Goal: Task Accomplishment & Management: Complete application form

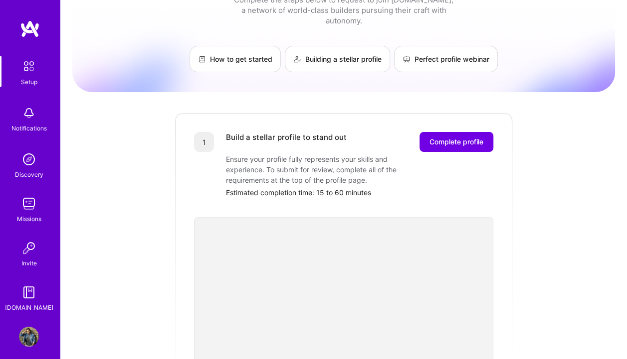
scroll to position [36, 0]
click at [471, 138] on span "Complete profile" at bounding box center [456, 143] width 54 height 10
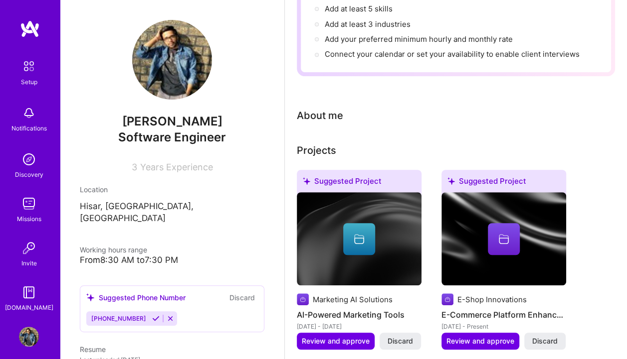
scroll to position [171, 0]
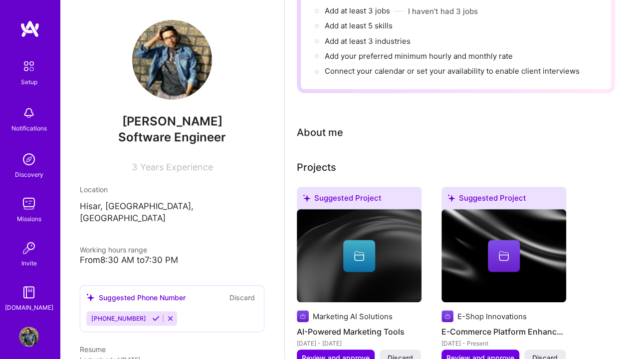
click at [321, 134] on div "About me" at bounding box center [320, 132] width 46 height 15
click at [326, 149] on div "Complete your profile to take the first step in unlocking full [DOMAIN_NAME] ac…" at bounding box center [456, 245] width 318 height 731
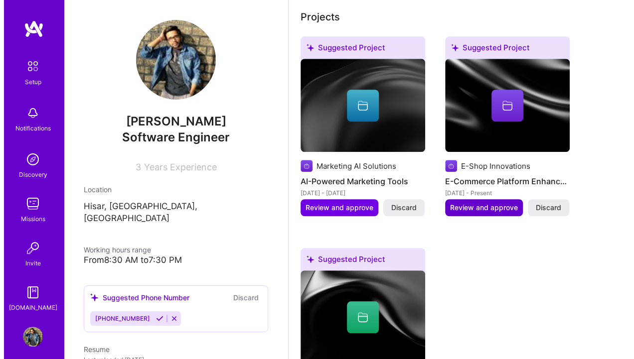
scroll to position [447, 0]
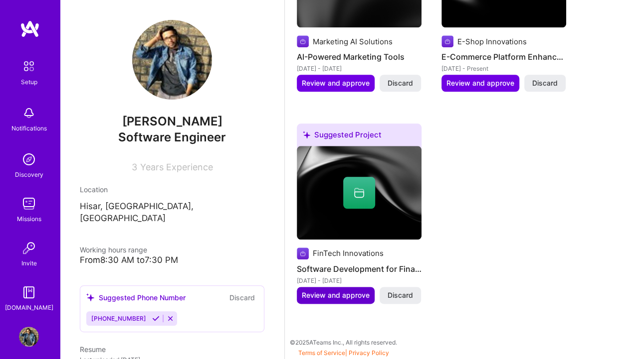
click at [335, 292] on span "Review and approve" at bounding box center [336, 296] width 68 height 10
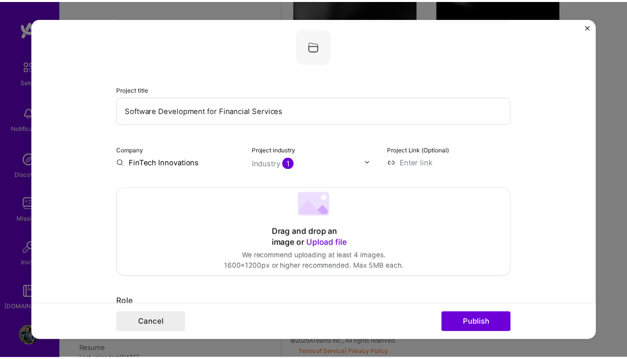
scroll to position [55, 0]
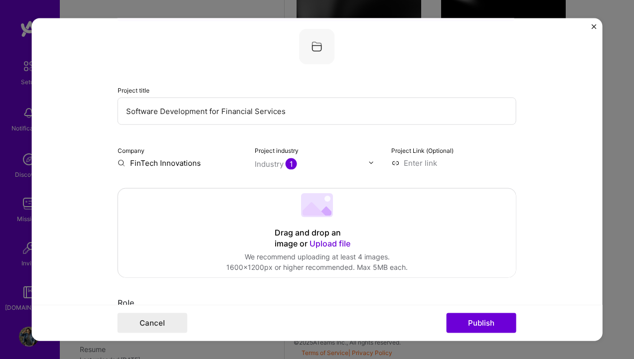
click at [594, 26] on img "Close" at bounding box center [593, 26] width 5 height 5
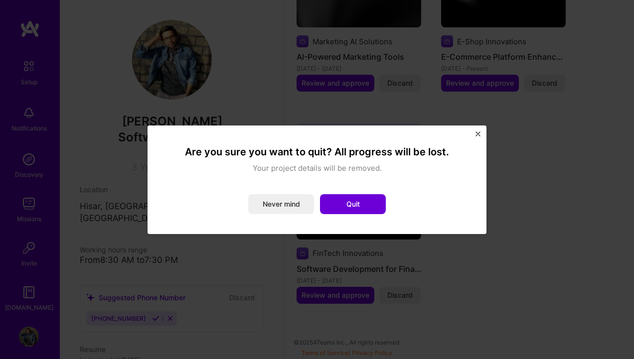
click at [479, 133] on img "Close" at bounding box center [478, 134] width 5 height 5
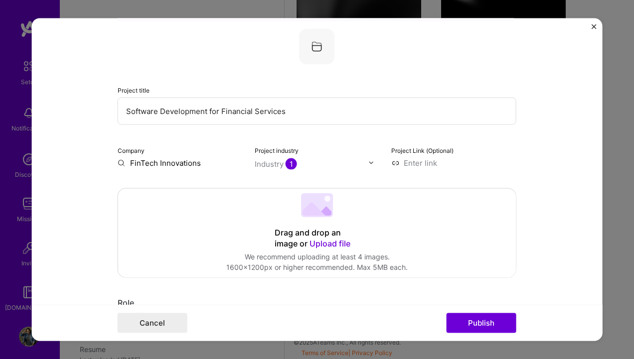
click at [590, 26] on form "Editing suggested project This project is suggested based on your LinkedIn, res…" at bounding box center [317, 179] width 571 height 323
click at [594, 26] on img "Close" at bounding box center [593, 26] width 5 height 5
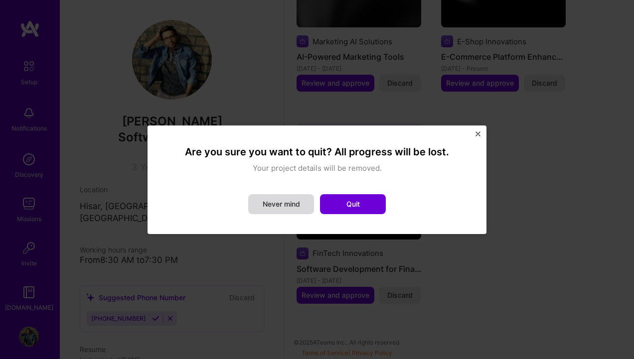
click at [272, 201] on button "Never mind" at bounding box center [281, 204] width 66 height 20
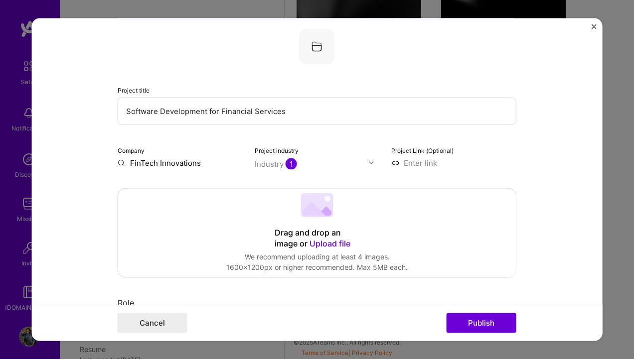
click at [595, 24] on img "Close" at bounding box center [593, 26] width 5 height 5
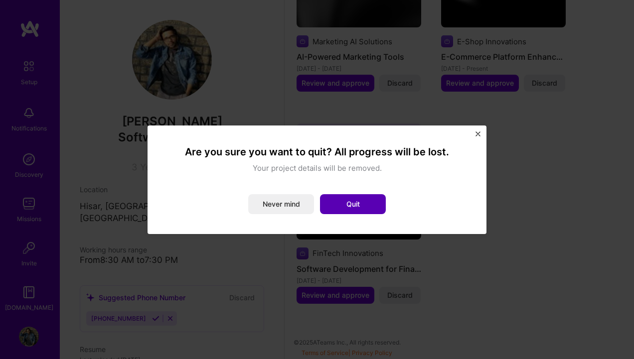
click at [357, 207] on button "Quit" at bounding box center [353, 204] width 66 height 20
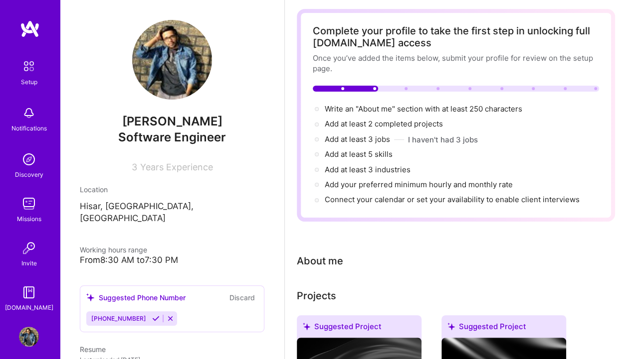
scroll to position [42, 0]
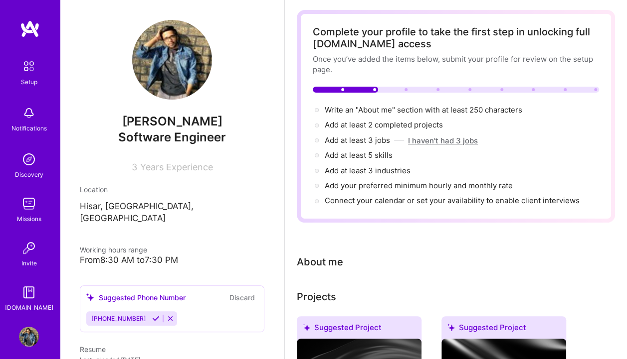
click at [441, 143] on button "I haven't had 3 jobs" at bounding box center [443, 141] width 70 height 10
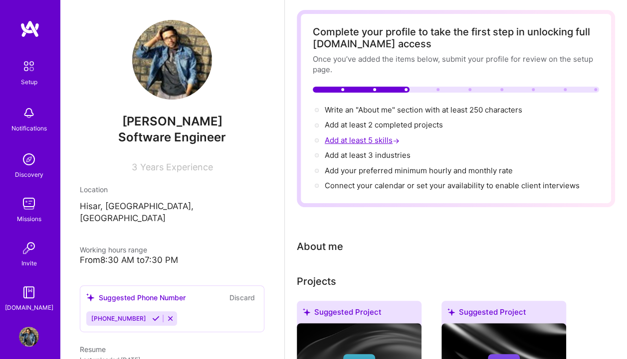
click at [375, 141] on span "Add at least 5 skills →" at bounding box center [362, 140] width 77 height 9
select select "US"
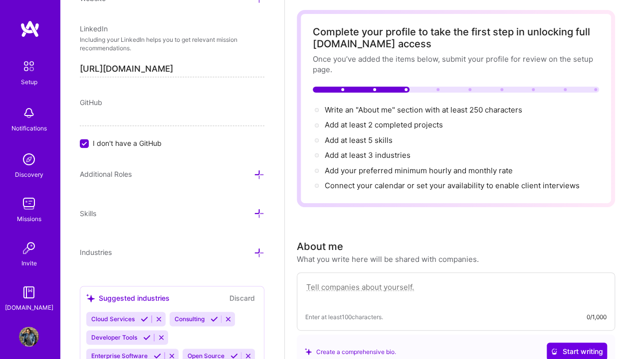
scroll to position [573, 0]
click at [119, 101] on div "GitHub" at bounding box center [172, 102] width 184 height 10
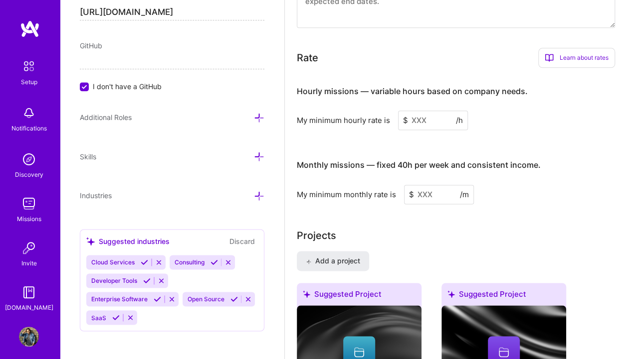
scroll to position [581, 0]
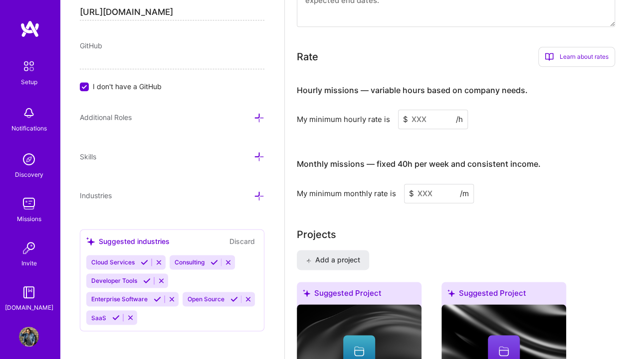
click at [135, 155] on div "Skills" at bounding box center [172, 156] width 184 height 11
click at [254, 156] on icon at bounding box center [259, 157] width 10 height 10
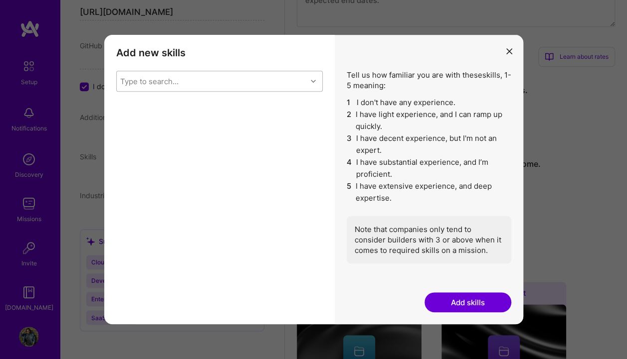
click at [219, 81] on div "Type to search..." at bounding box center [212, 81] width 190 height 20
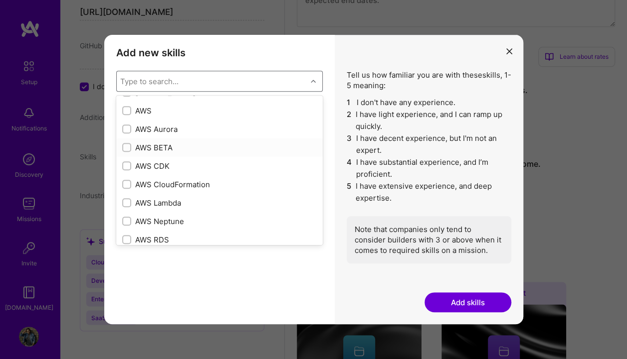
scroll to position [144, 0]
click at [130, 110] on input "modal" at bounding box center [127, 110] width 7 height 7
checkbox input "true"
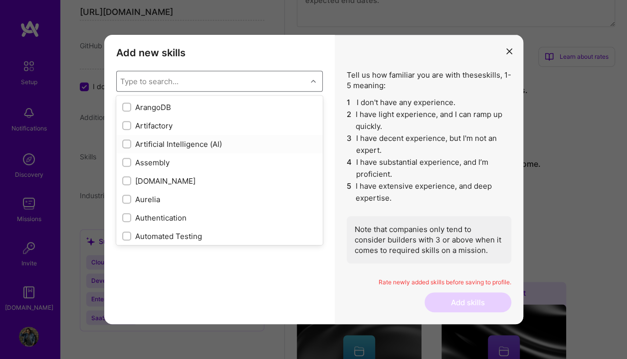
scroll to position [664, 0]
click at [160, 143] on div "Artificial Intelligence (AI)" at bounding box center [219, 144] width 194 height 10
checkbox input "true"
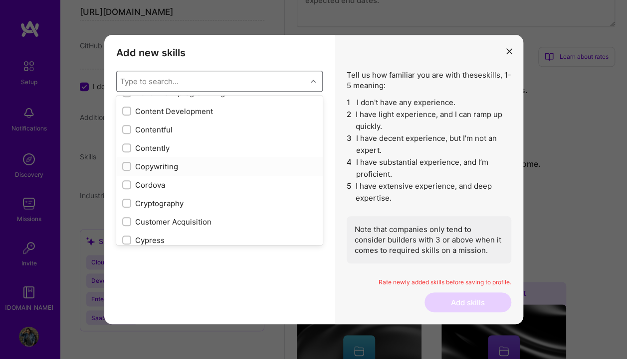
scroll to position [1341, 0]
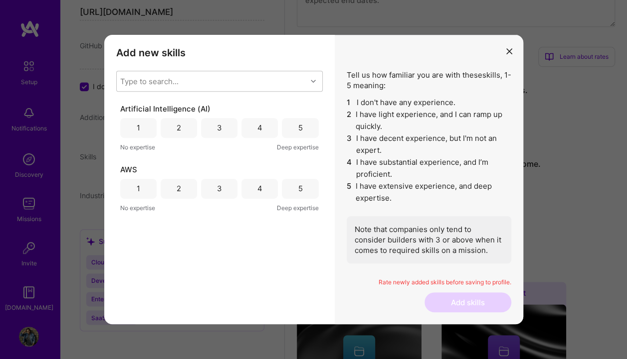
click at [264, 129] on div "4" at bounding box center [259, 128] width 36 height 20
click at [296, 193] on div "5" at bounding box center [300, 189] width 36 height 20
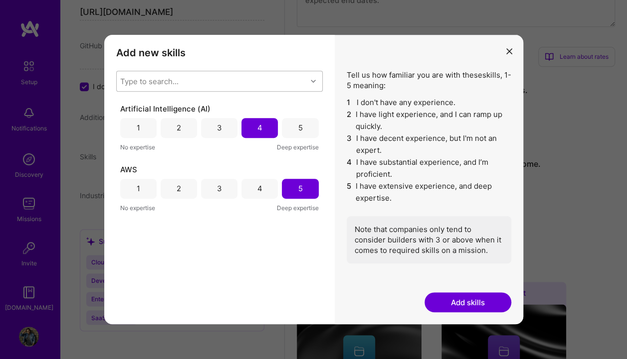
click at [310, 79] on div "modal" at bounding box center [314, 81] width 15 height 13
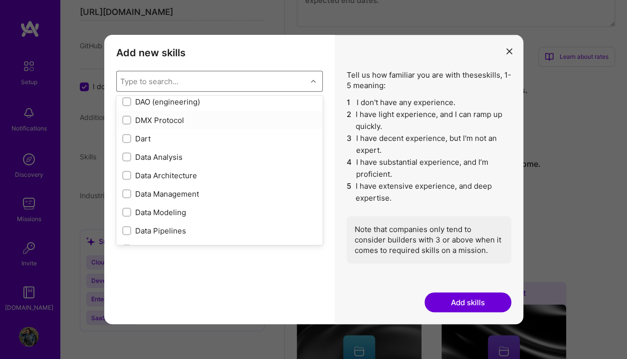
scroll to position [1518, 0]
click at [189, 153] on div "Data Analysis" at bounding box center [219, 157] width 194 height 10
checkbox input "true"
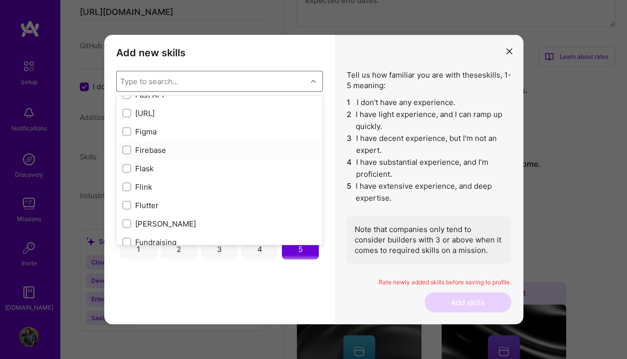
scroll to position [2395, 0]
click at [172, 130] on div "Figma" at bounding box center [219, 128] width 194 height 10
checkbox input "true"
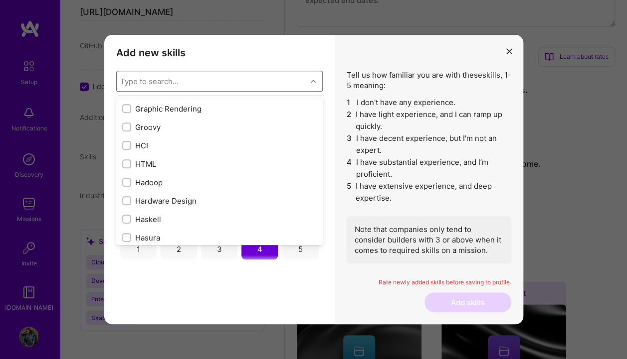
scroll to position [2821, 0]
click at [193, 159] on div "HTML" at bounding box center [219, 163] width 194 height 10
checkbox input "true"
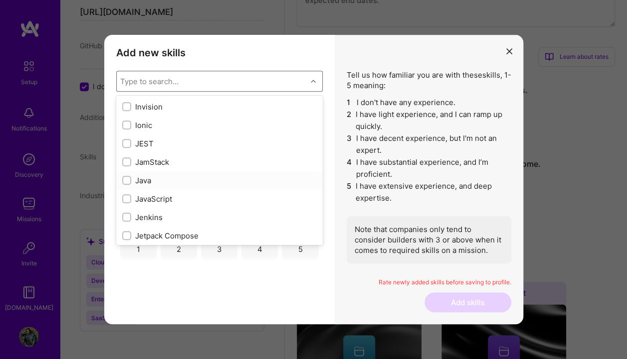
scroll to position [3120, 0]
click at [235, 170] on div "Java" at bounding box center [219, 177] width 206 height 18
checkbox input "true"
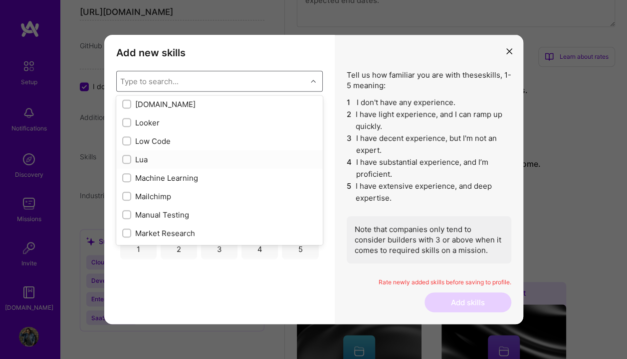
scroll to position [3528, 0]
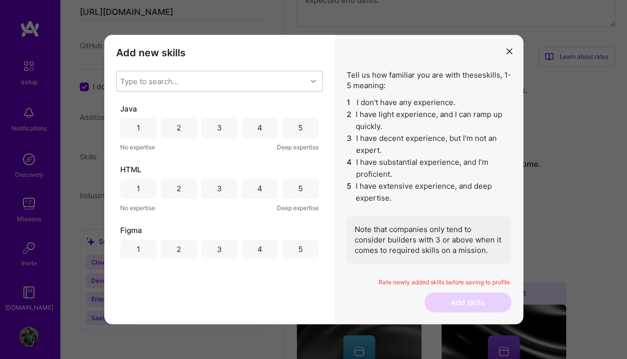
click at [261, 134] on div "4" at bounding box center [259, 128] width 36 height 20
click at [290, 191] on div "5" at bounding box center [300, 189] width 36 height 20
click at [299, 250] on div "5" at bounding box center [300, 250] width 36 height 20
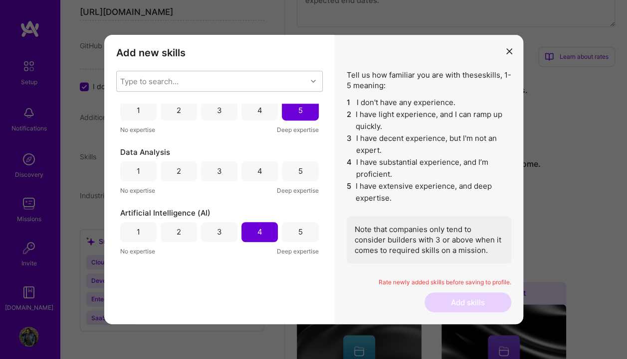
scroll to position [140, 0]
click at [265, 172] on div "4" at bounding box center [259, 171] width 36 height 20
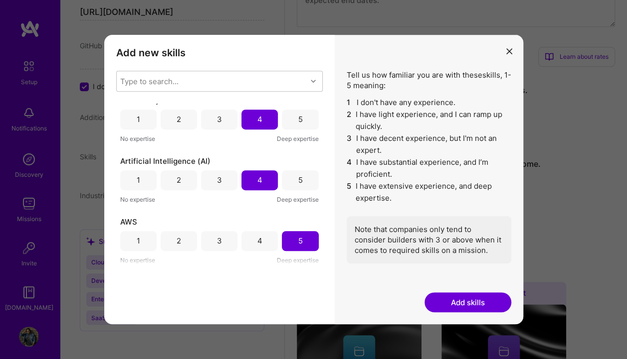
scroll to position [0, 0]
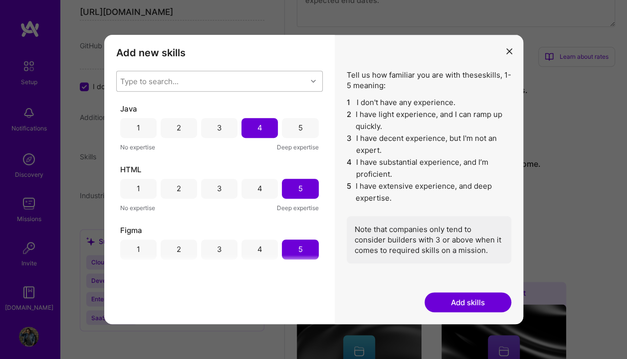
click at [238, 77] on div "Type to search..." at bounding box center [212, 81] width 190 height 20
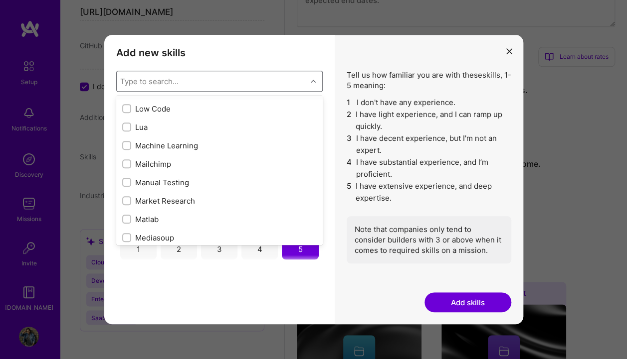
scroll to position [3565, 0]
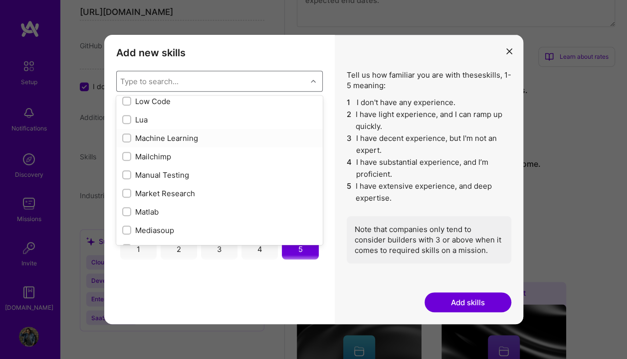
click at [214, 137] on div "Machine Learning" at bounding box center [219, 138] width 194 height 10
checkbox input "true"
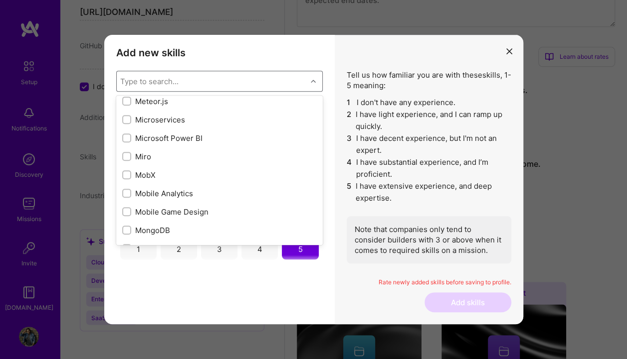
scroll to position [3768, 0]
click at [214, 137] on div "Microsoft Power BI" at bounding box center [219, 138] width 194 height 10
checkbox input "true"
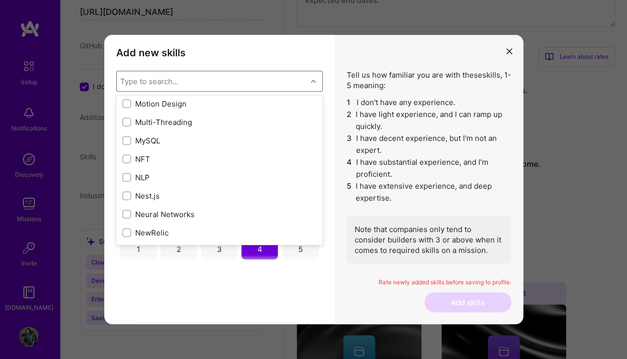
scroll to position [3913, 0]
click at [214, 137] on div "MySQL" at bounding box center [219, 140] width 194 height 10
checkbox input "true"
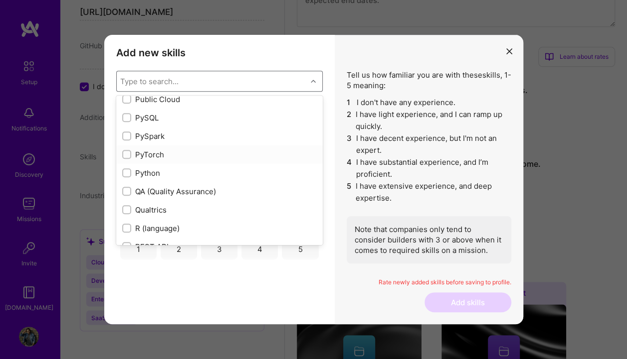
scroll to position [4726, 0]
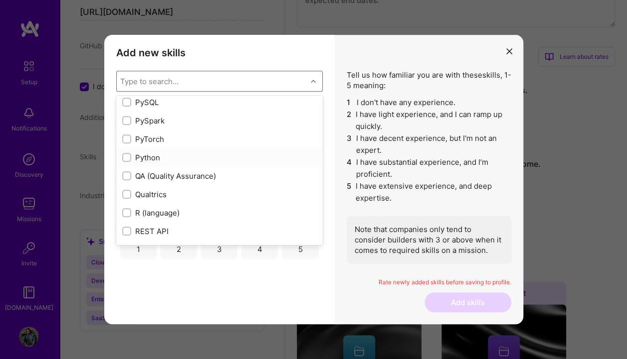
click at [188, 161] on div "Python" at bounding box center [219, 158] width 194 height 10
checkbox input "true"
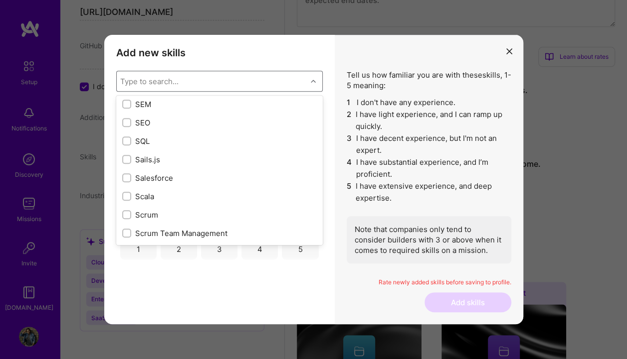
scroll to position [5299, 0]
click at [217, 139] on div "SQL" at bounding box center [219, 138] width 194 height 10
checkbox input "true"
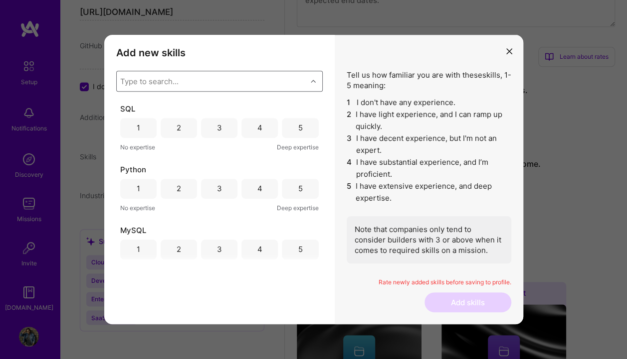
click at [237, 79] on div "Type to search..." at bounding box center [212, 81] width 190 height 20
type input "css"
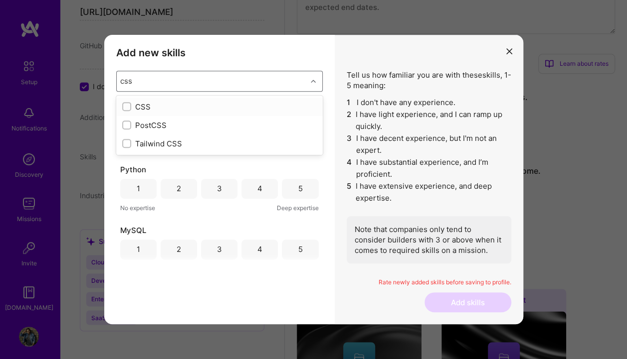
click at [230, 102] on div "CSS" at bounding box center [219, 107] width 194 height 10
click at [325, 64] on div "Add new skills Tell us how familiar you are with given skills, using between 1 …" at bounding box center [219, 180] width 230 height 290
click at [287, 124] on div "5" at bounding box center [300, 128] width 36 height 20
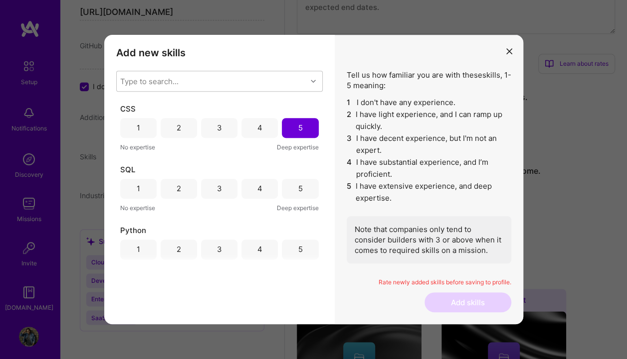
click at [254, 182] on div "4" at bounding box center [259, 189] width 36 height 20
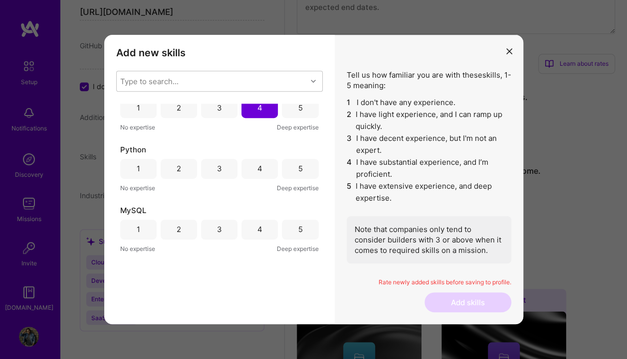
scroll to position [84, 0]
click at [296, 173] on div "5" at bounding box center [300, 166] width 36 height 20
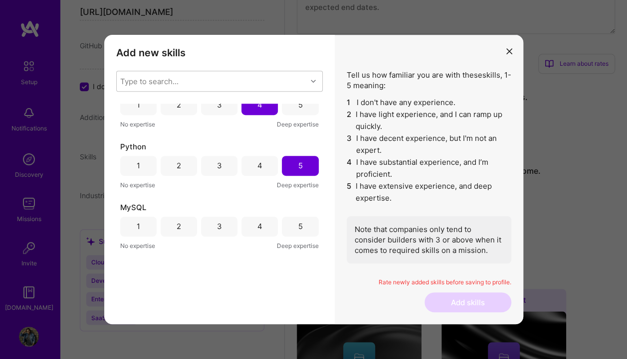
click at [223, 230] on div "3" at bounding box center [219, 227] width 36 height 20
click at [251, 226] on div "4" at bounding box center [259, 227] width 36 height 20
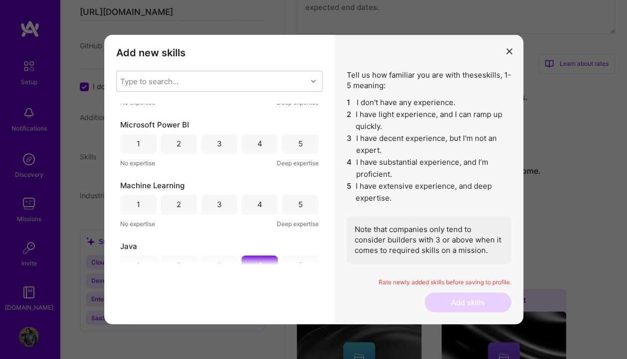
scroll to position [238, 0]
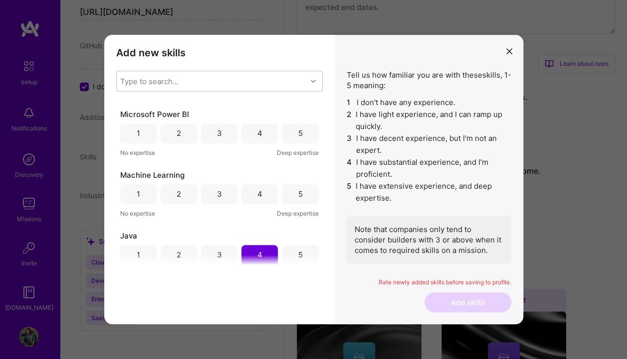
click at [226, 131] on div "3" at bounding box center [219, 134] width 36 height 20
click at [246, 132] on div "4" at bounding box center [259, 134] width 36 height 20
click at [257, 193] on div "4" at bounding box center [259, 194] width 5 height 10
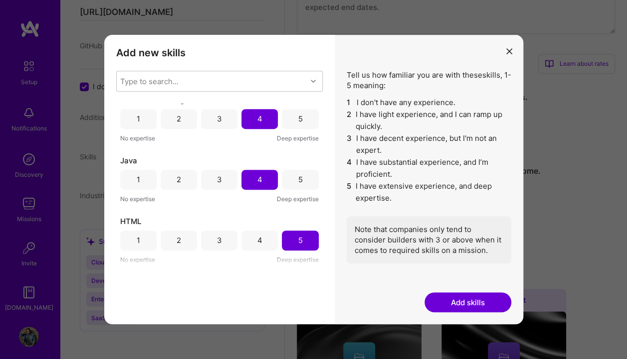
scroll to position [0, 0]
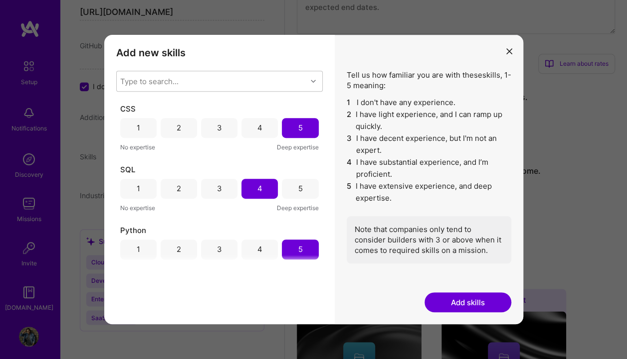
click at [459, 299] on button "Add skills" at bounding box center [467, 303] width 87 height 20
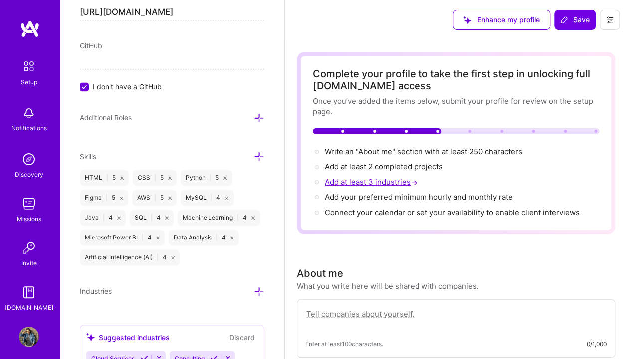
click at [392, 181] on span "Add at least 3 industries →" at bounding box center [371, 181] width 95 height 9
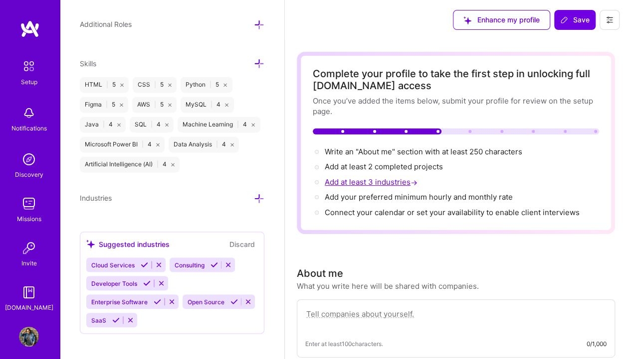
scroll to position [726, 0]
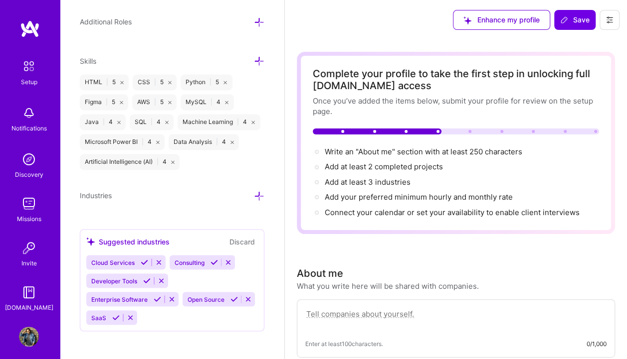
click at [254, 191] on icon at bounding box center [259, 196] width 10 height 10
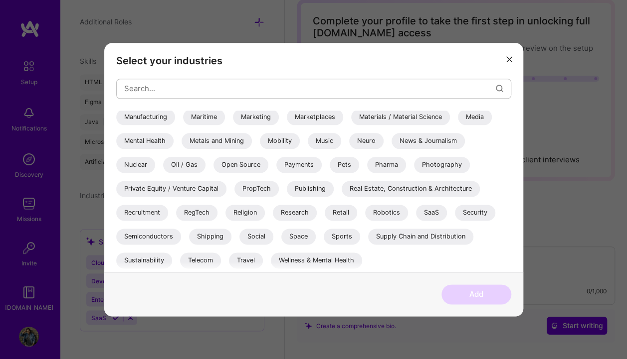
scroll to position [0, 0]
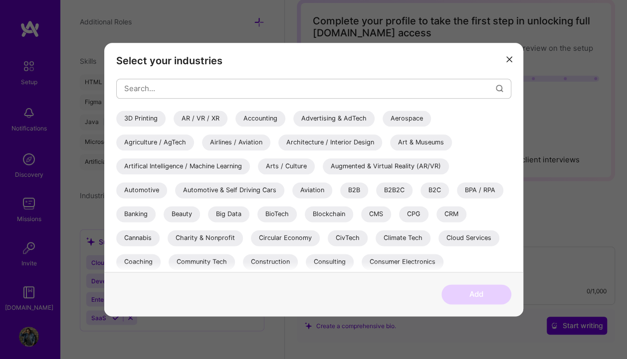
click at [506, 62] on icon "modal" at bounding box center [509, 60] width 6 height 6
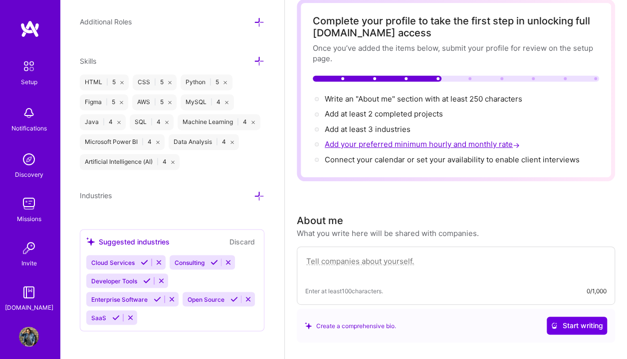
click at [371, 142] on span "Add your preferred minimum hourly and monthly rate →" at bounding box center [422, 144] width 197 height 9
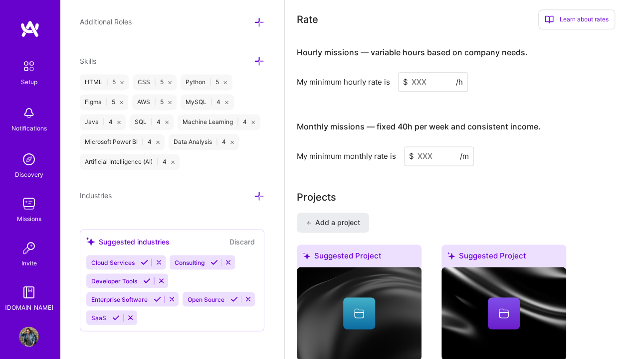
scroll to position [612, 0]
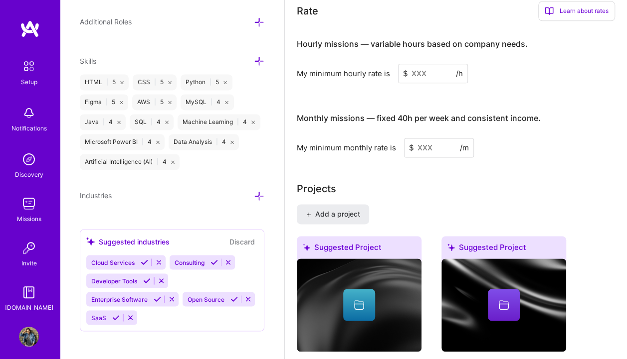
click at [427, 72] on input at bounding box center [433, 73] width 70 height 19
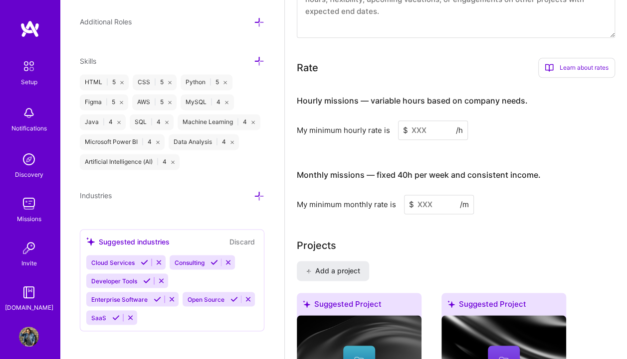
scroll to position [559, 0]
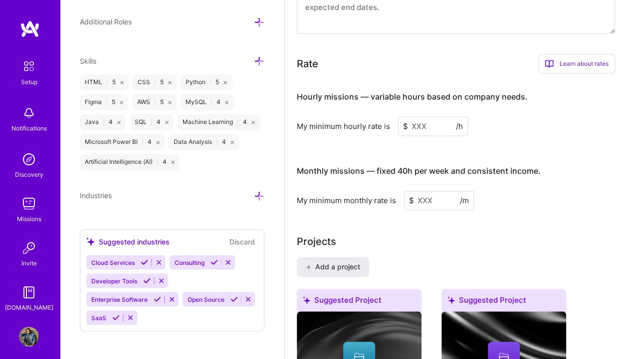
click at [542, 64] on div "Learn about rates" at bounding box center [576, 64] width 77 height 20
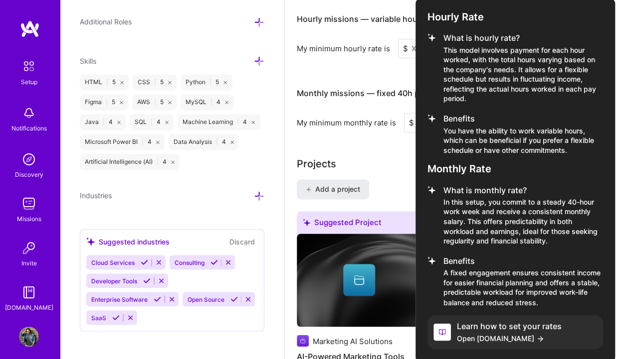
scroll to position [638, 0]
click at [496, 327] on h4 "Learn how to set your rates" at bounding box center [509, 325] width 105 height 9
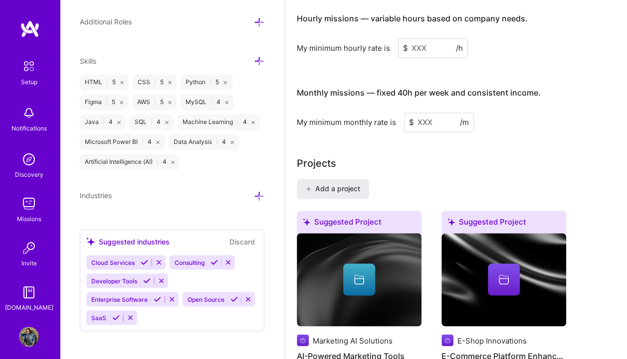
click at [424, 47] on input at bounding box center [433, 47] width 70 height 19
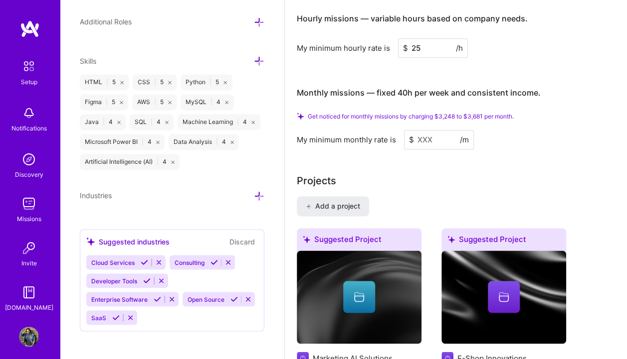
type input "2"
type input "30"
click at [432, 139] on input at bounding box center [439, 139] width 70 height 19
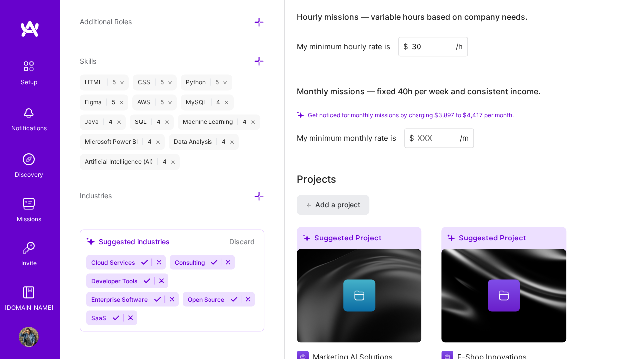
scroll to position [640, 0]
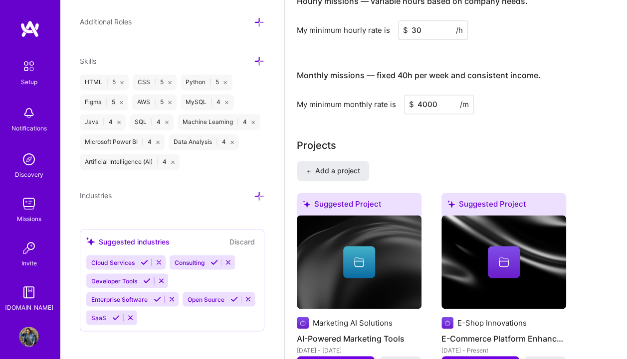
type input "4000"
click at [432, 139] on div "Projects" at bounding box center [456, 145] width 318 height 15
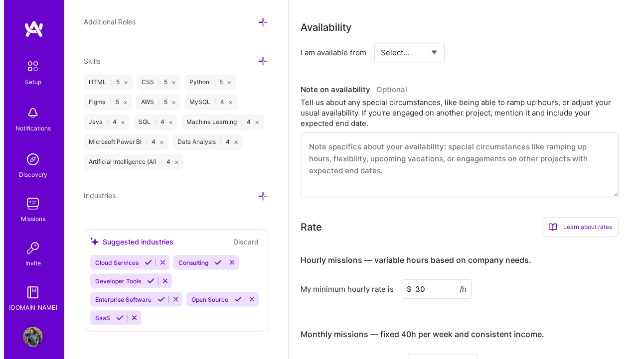
scroll to position [0, 0]
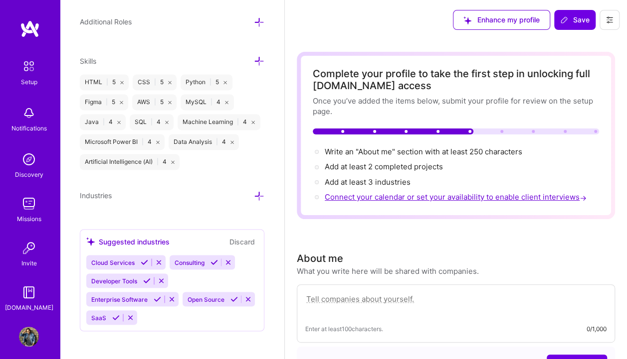
click at [429, 197] on span "Connect your calendar or set your availability to enable client interviews →" at bounding box center [456, 196] width 264 height 9
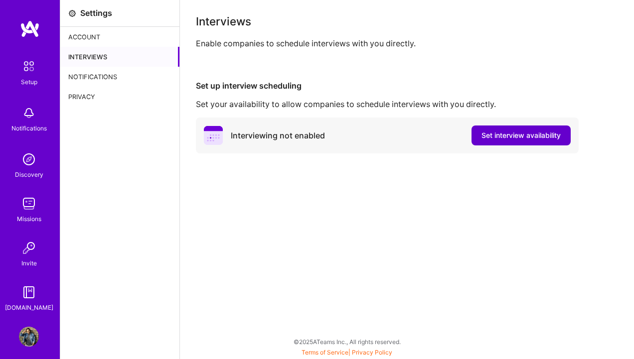
click at [504, 133] on span "Set interview availability" at bounding box center [521, 136] width 79 height 10
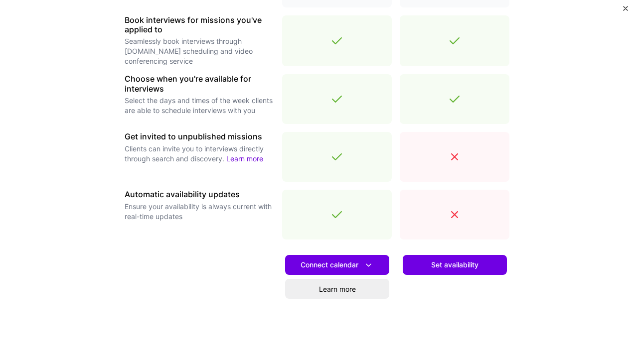
scroll to position [339, 0]
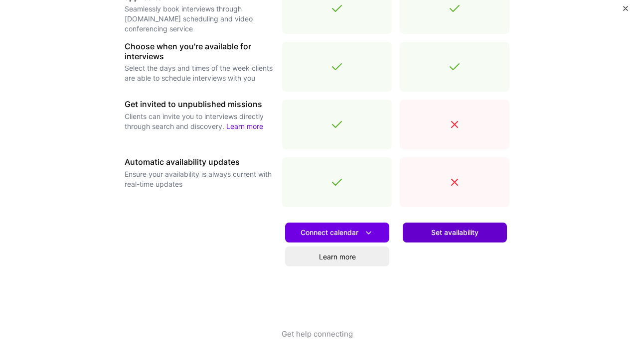
click at [444, 229] on span "Set availability" at bounding box center [454, 233] width 47 height 10
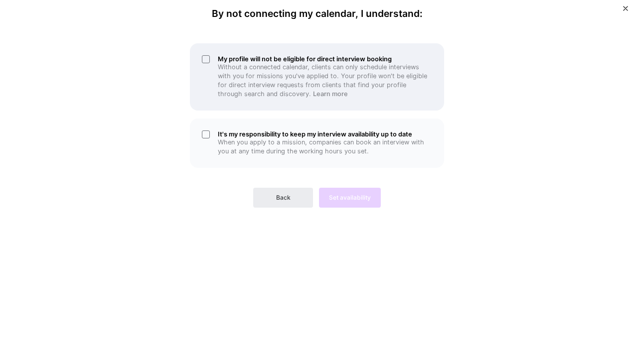
click at [205, 65] on div "My profile will not be eligible for direct interview booking Without a connecte…" at bounding box center [317, 76] width 254 height 67
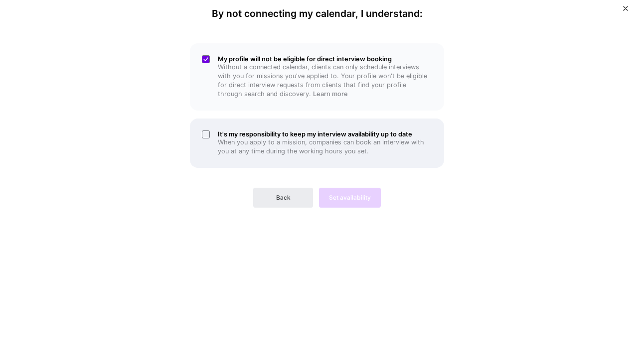
click at [205, 133] on div "It's my responsibility to keep my interview availability up to date When you ap…" at bounding box center [317, 143] width 254 height 49
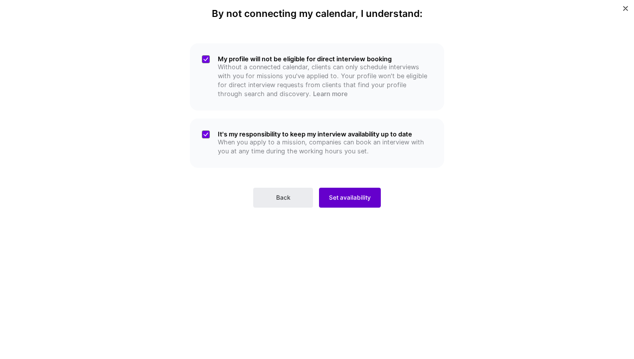
click at [344, 193] on button "Set availability" at bounding box center [350, 198] width 62 height 20
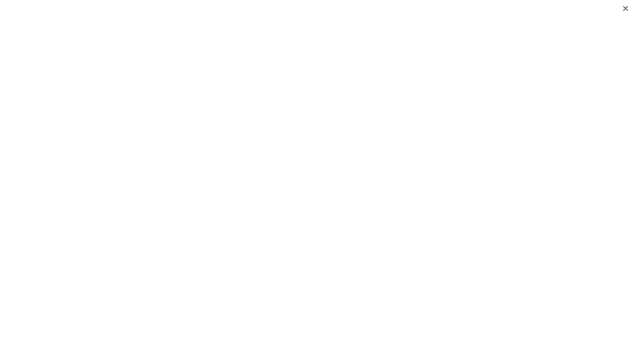
scroll to position [104, 0]
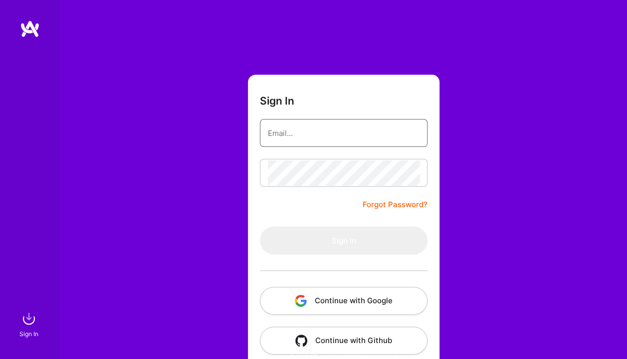
type input "sihagsiddharth9@gmail.com"
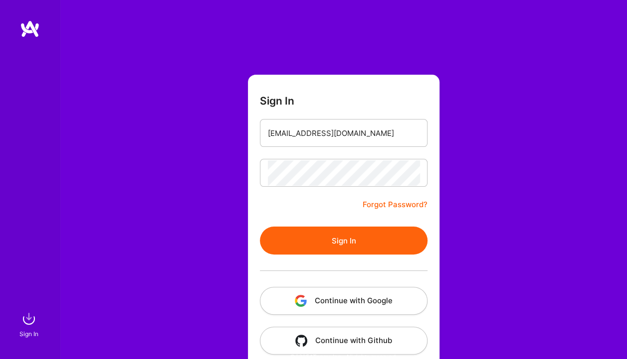
click at [342, 242] on button "Sign In" at bounding box center [343, 241] width 167 height 28
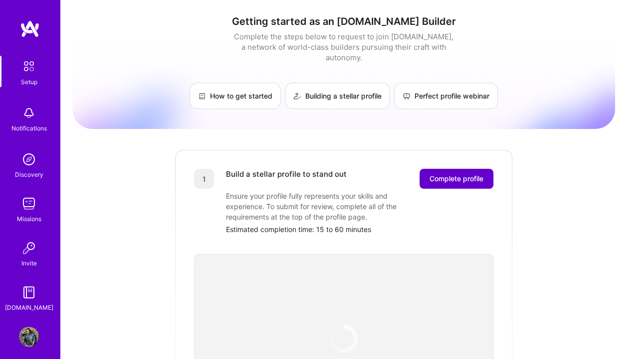
click at [483, 175] on button "Complete profile" at bounding box center [456, 179] width 74 height 20
